Goal: Task Accomplishment & Management: Use online tool/utility

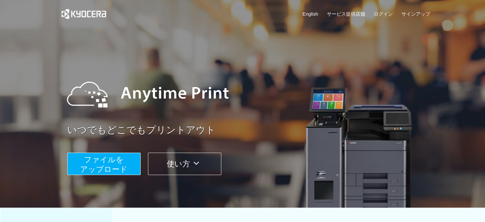
click at [107, 163] on span "ファイルを ​​アップロード" at bounding box center [104, 164] width 48 height 18
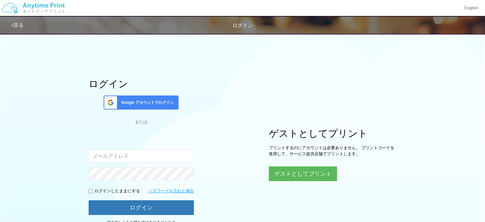
type input "[EMAIL_ADDRESS][DOMAIN_NAME]"
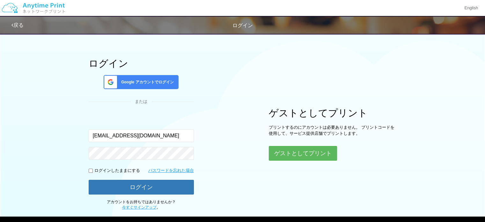
scroll to position [32, 0]
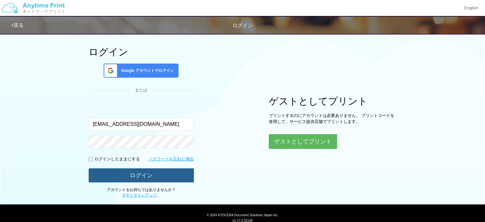
click at [167, 173] on button "ログイン" at bounding box center [141, 175] width 105 height 14
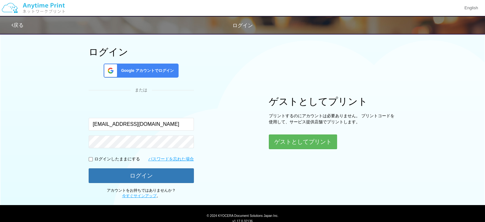
drag, startPoint x: 215, startPoint y: 103, endPoint x: 215, endPoint y: 112, distance: 8.9
click at [215, 105] on div "ログイン Google アカウントでログイン または 入力されたメールアドレスまたはパスワードが正しくありません。 [EMAIL_ADDRESS][DOMAI…" at bounding box center [242, 98] width 383 height 201
click at [163, 73] on div "Google アカウントでログイン" at bounding box center [141, 70] width 75 height 14
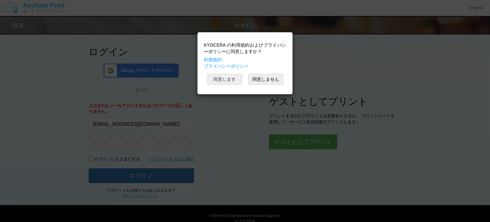
click at [218, 81] on button "同意します" at bounding box center [224, 79] width 35 height 11
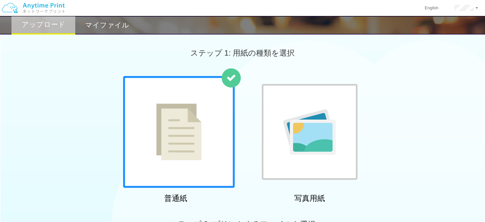
click at [201, 157] on img at bounding box center [178, 131] width 45 height 57
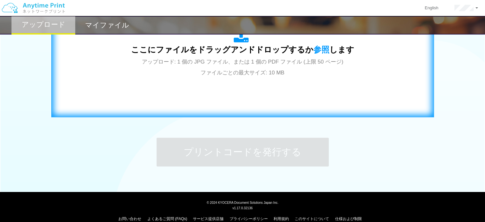
scroll to position [255, 0]
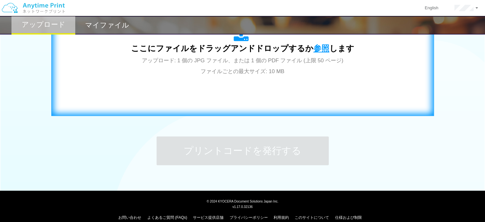
click at [321, 46] on span "参照" at bounding box center [322, 48] width 16 height 9
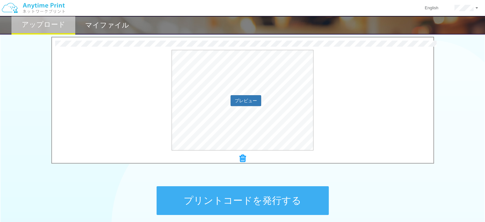
scroll to position [222, 0]
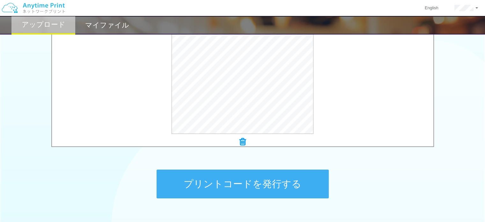
click at [276, 181] on button "プリントコードを発行する" at bounding box center [243, 183] width 172 height 29
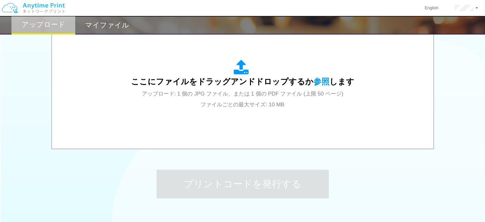
scroll to position [0, 0]
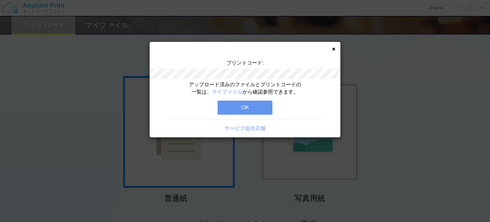
click at [262, 106] on button "OK" at bounding box center [245, 107] width 55 height 14
